Goal: Information Seeking & Learning: Learn about a topic

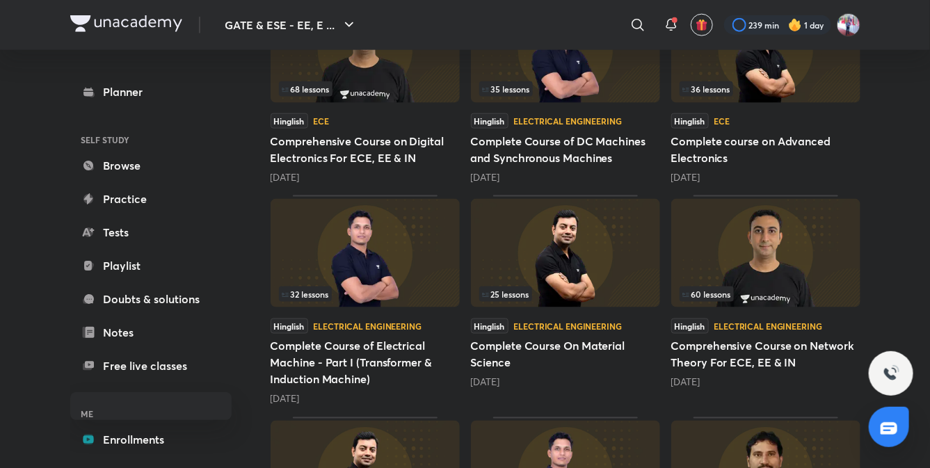
scroll to position [638, 0]
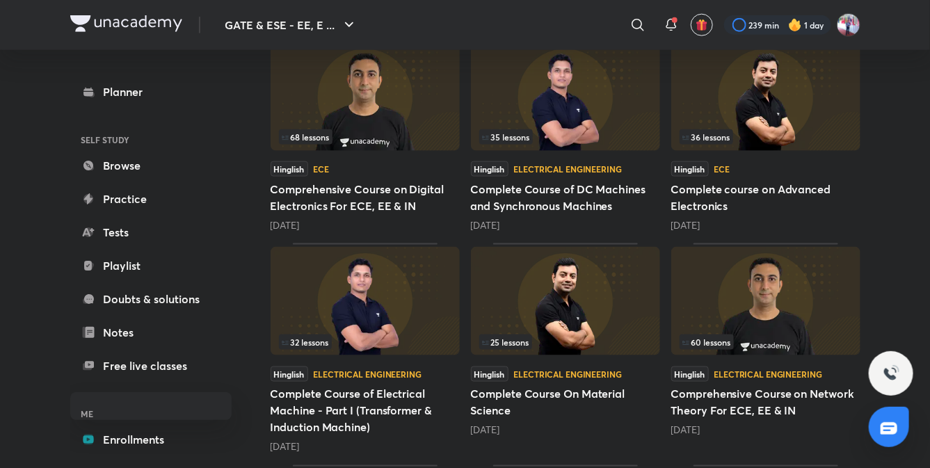
click at [355, 419] on h5 "Complete Course of Electrical Machine - Part I (Transformer & Induction Machine)" at bounding box center [365, 411] width 189 height 50
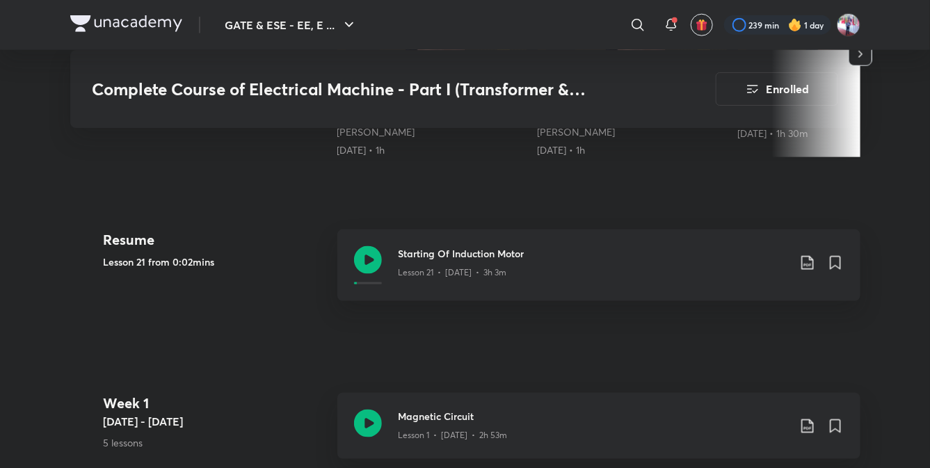
scroll to position [613, 0]
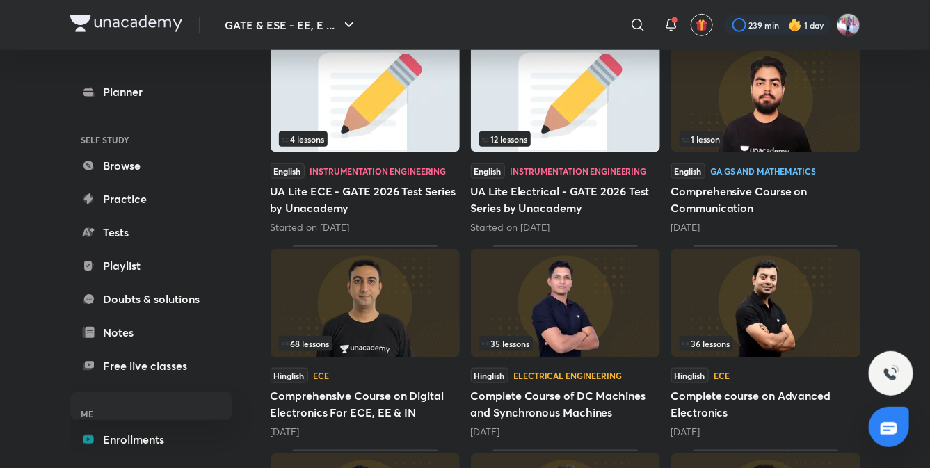
scroll to position [435, 0]
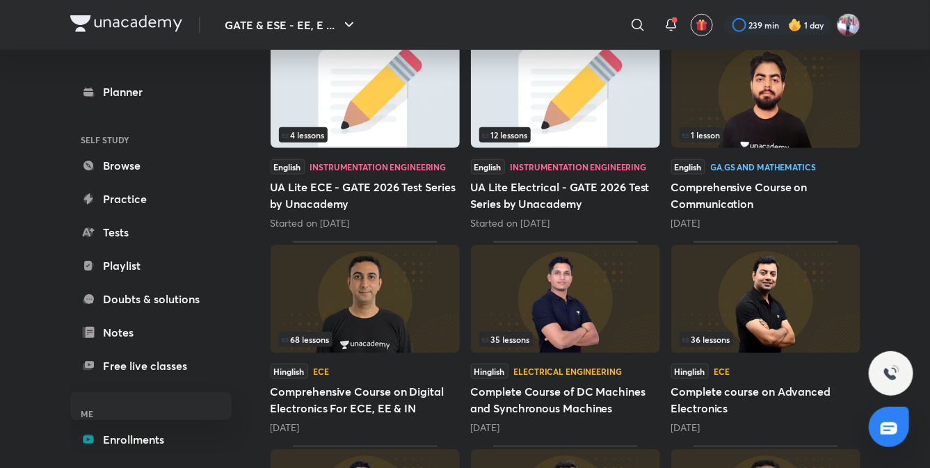
click at [568, 324] on img at bounding box center [565, 299] width 189 height 108
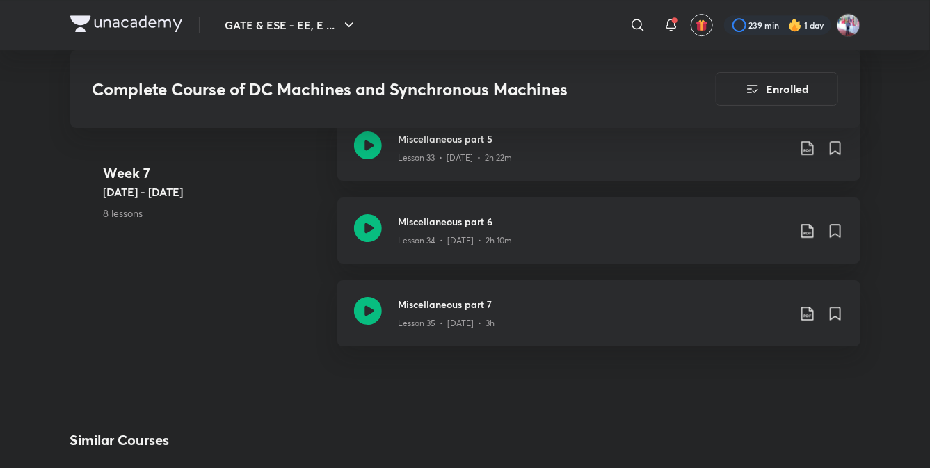
scroll to position [3800, 0]
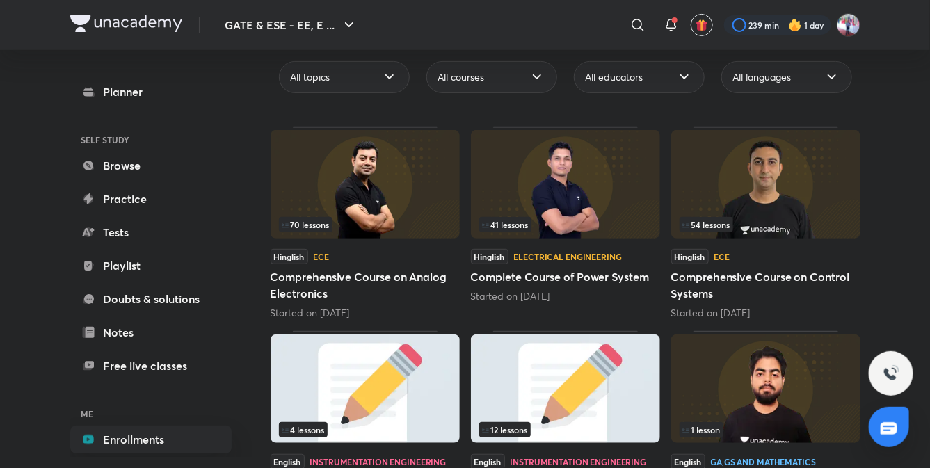
scroll to position [143, 0]
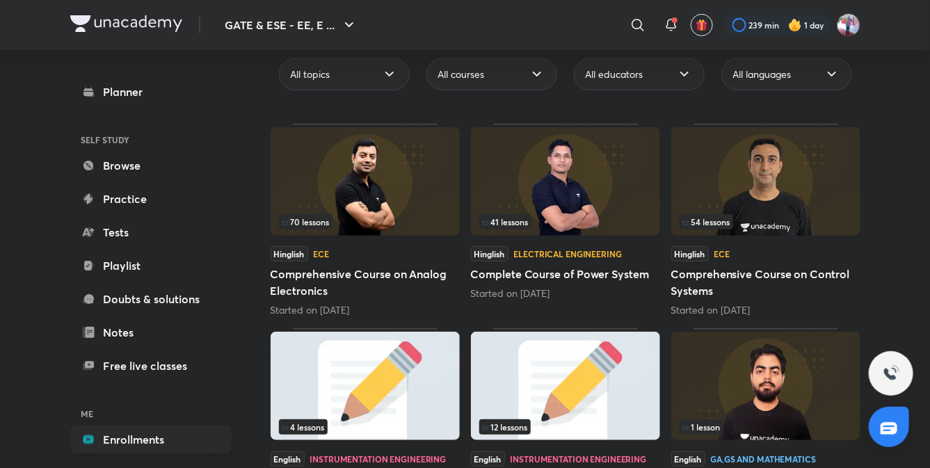
click at [564, 194] on img at bounding box center [565, 181] width 189 height 108
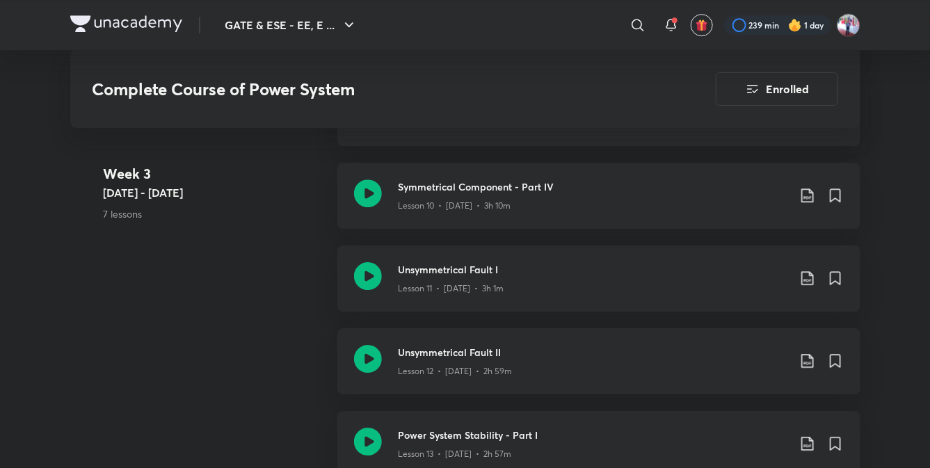
scroll to position [1609, 0]
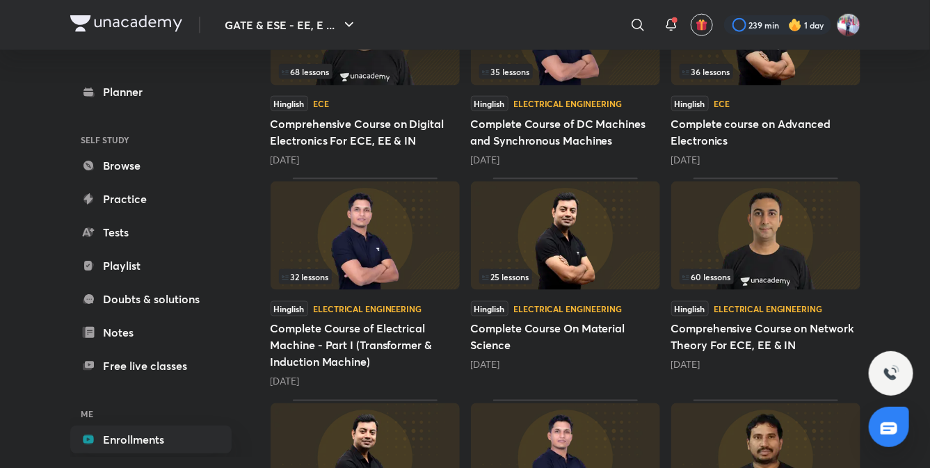
scroll to position [706, 0]
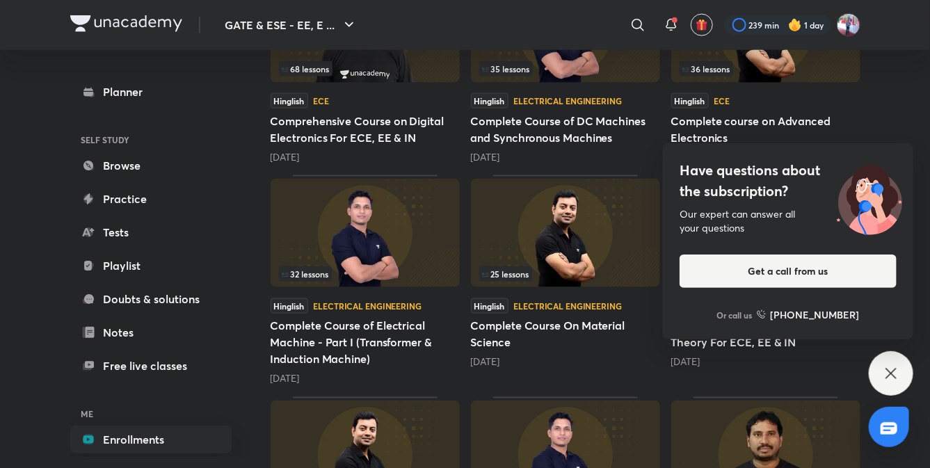
click at [669, 389] on div "70 lessons Hinglish ECE Comprehensive Course on Analog Electronics Started on […" at bounding box center [566, 289] width 590 height 1456
click at [889, 369] on icon at bounding box center [891, 373] width 17 height 17
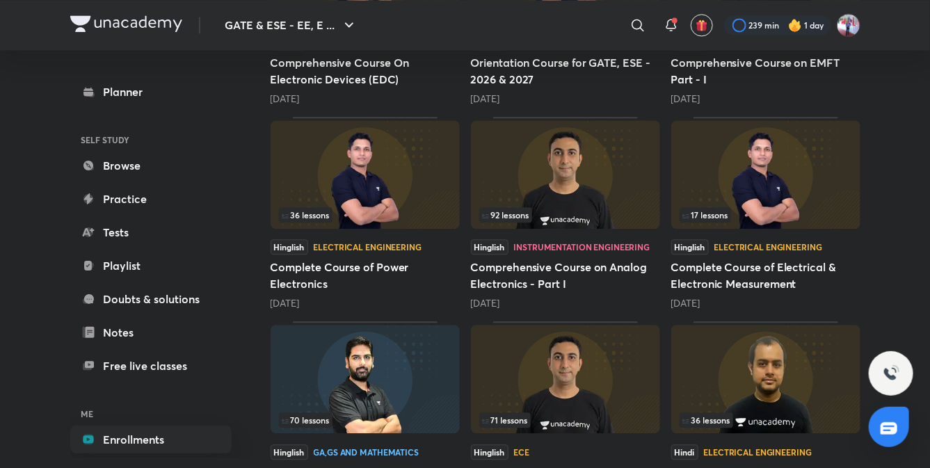
scroll to position [1196, 0]
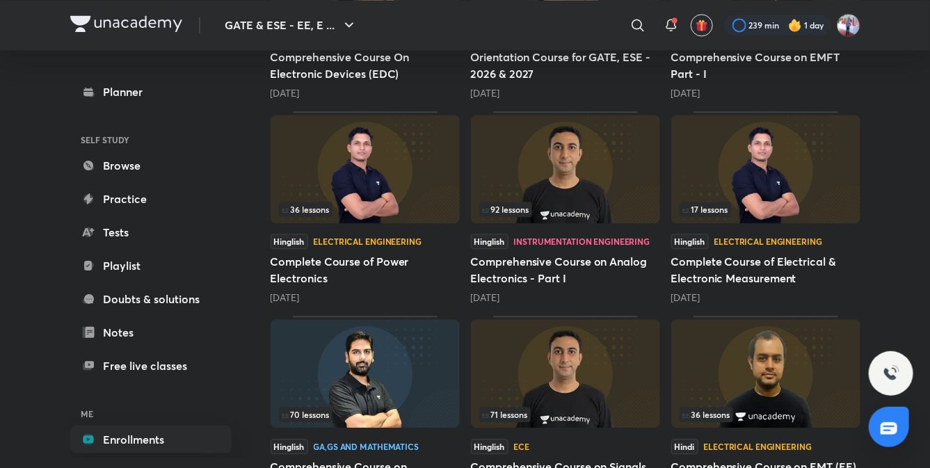
click at [323, 267] on h5 "Complete Course of Power Electronics" at bounding box center [365, 269] width 189 height 33
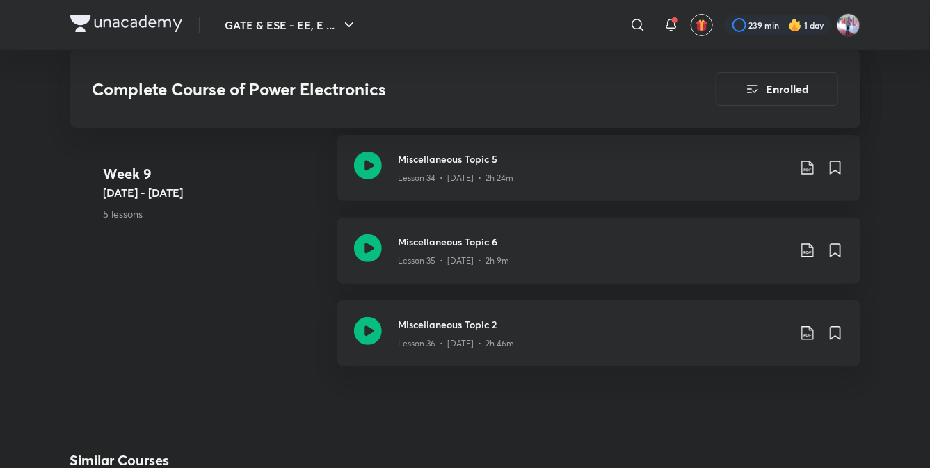
scroll to position [4153, 0]
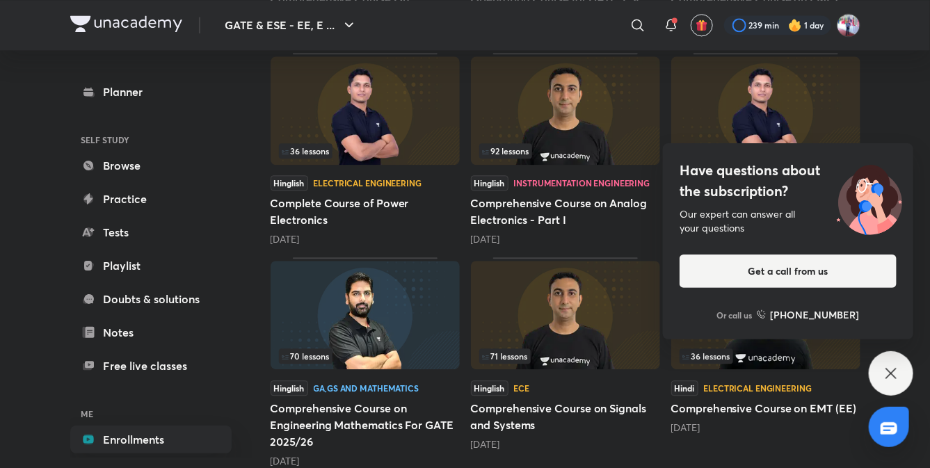
scroll to position [1254, 0]
click at [892, 372] on icon at bounding box center [890, 373] width 10 height 10
